Goal: Find specific page/section: Find specific page/section

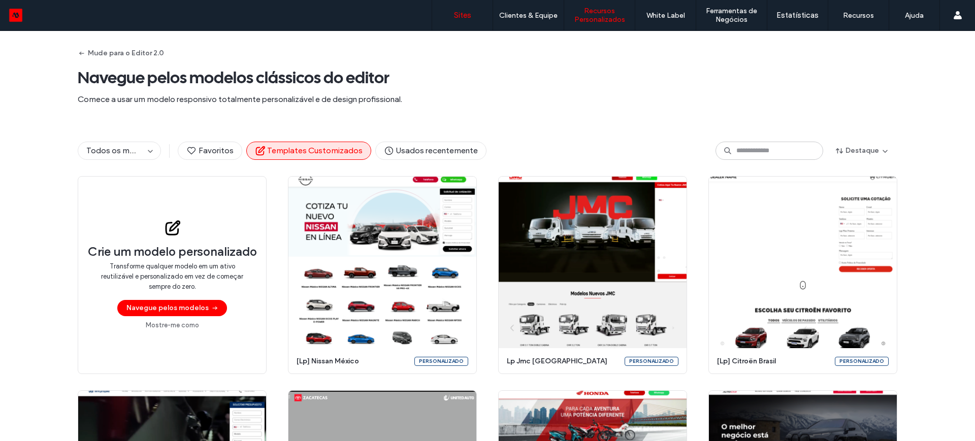
click at [465, 8] on link "Sites" at bounding box center [462, 15] width 60 height 30
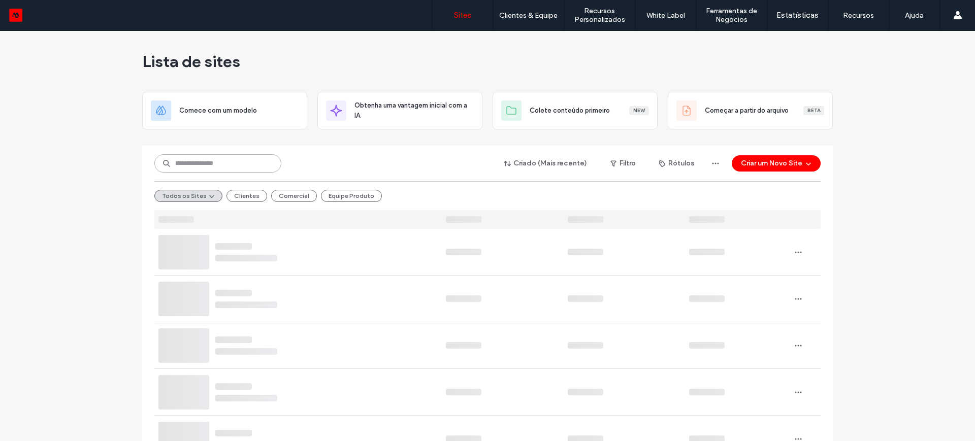
click at [188, 162] on input at bounding box center [217, 163] width 127 height 18
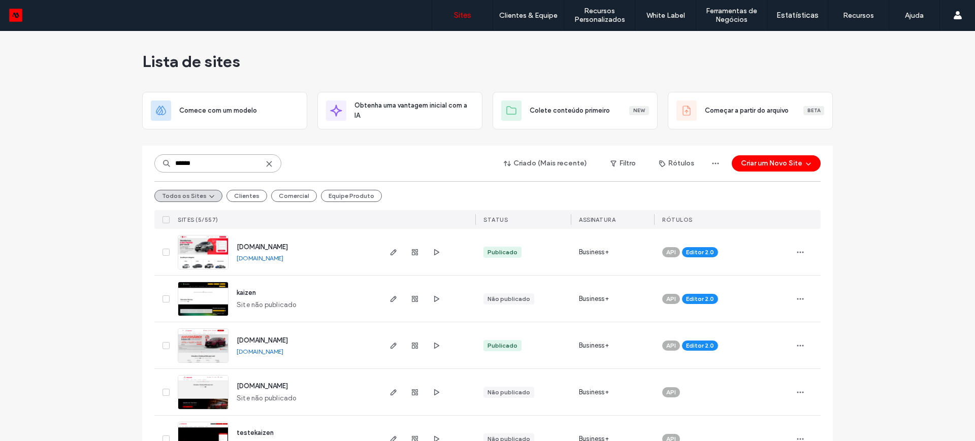
type input "******"
click at [253, 352] on link "[DOMAIN_NAME]" at bounding box center [260, 352] width 47 height 8
click at [266, 350] on link "[DOMAIN_NAME]" at bounding box center [260, 352] width 47 height 8
click at [390, 342] on icon "button" at bounding box center [393, 346] width 8 height 8
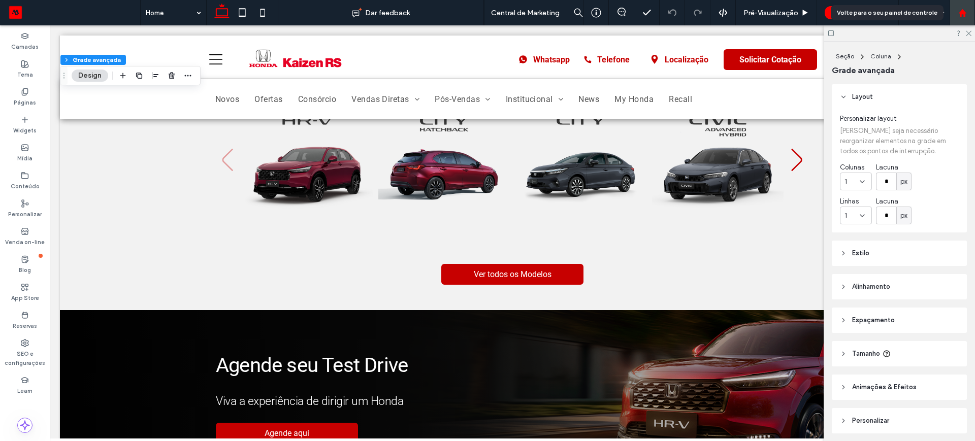
click at [961, 12] on use at bounding box center [962, 13] width 8 height 8
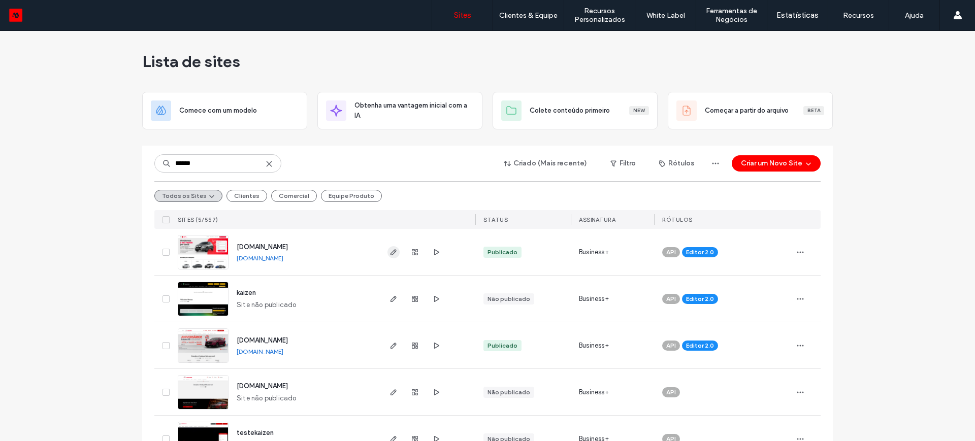
type input "******"
click at [390, 254] on use "button" at bounding box center [393, 252] width 6 height 6
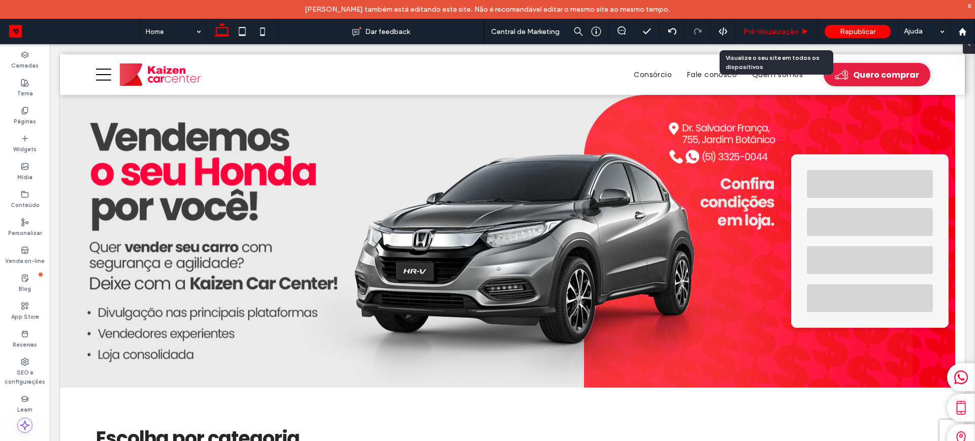
click at [776, 29] on span "Pré-Visualizaçāo" at bounding box center [770, 31] width 55 height 9
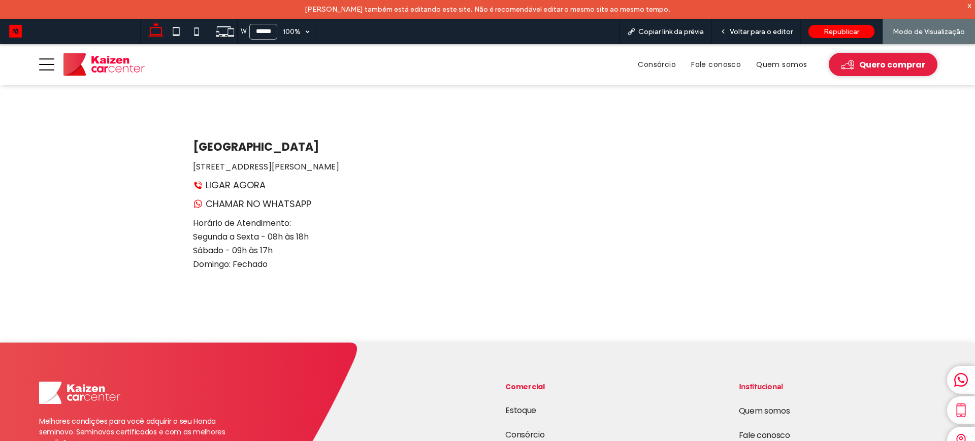
scroll to position [2210, 0]
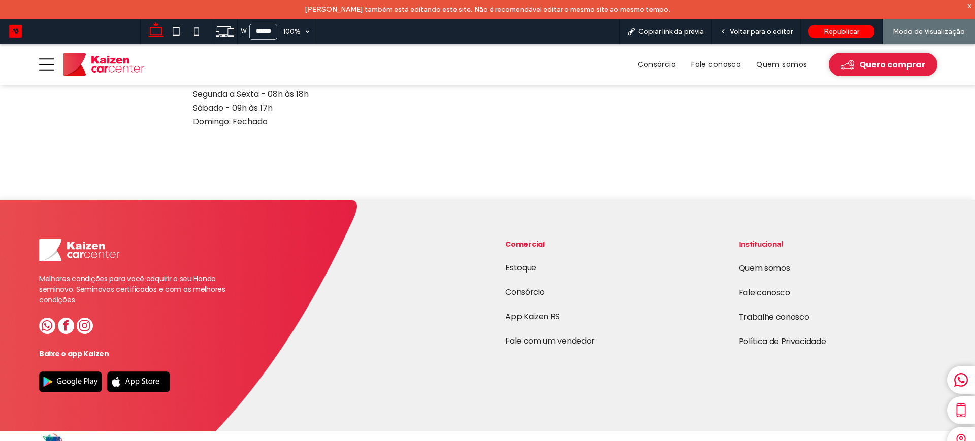
click at [780, 311] on link "Trabalhe conosco" at bounding box center [774, 317] width 71 height 12
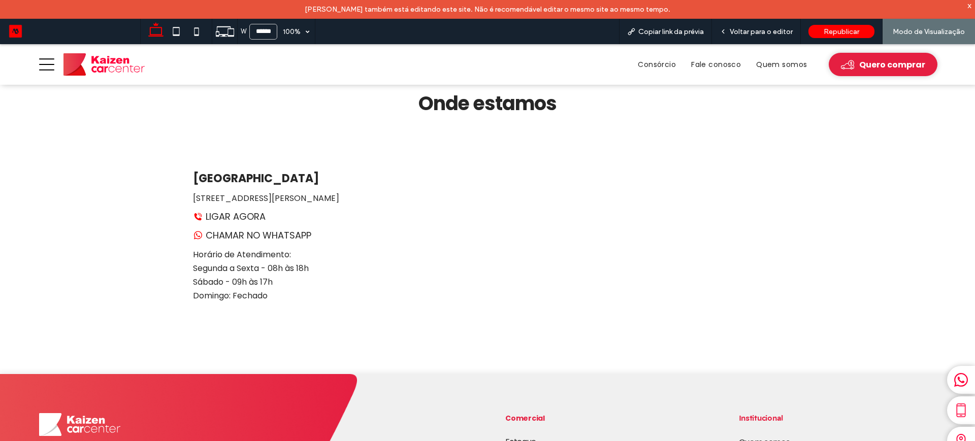
scroll to position [698, 0]
